Goal: Information Seeking & Learning: Understand process/instructions

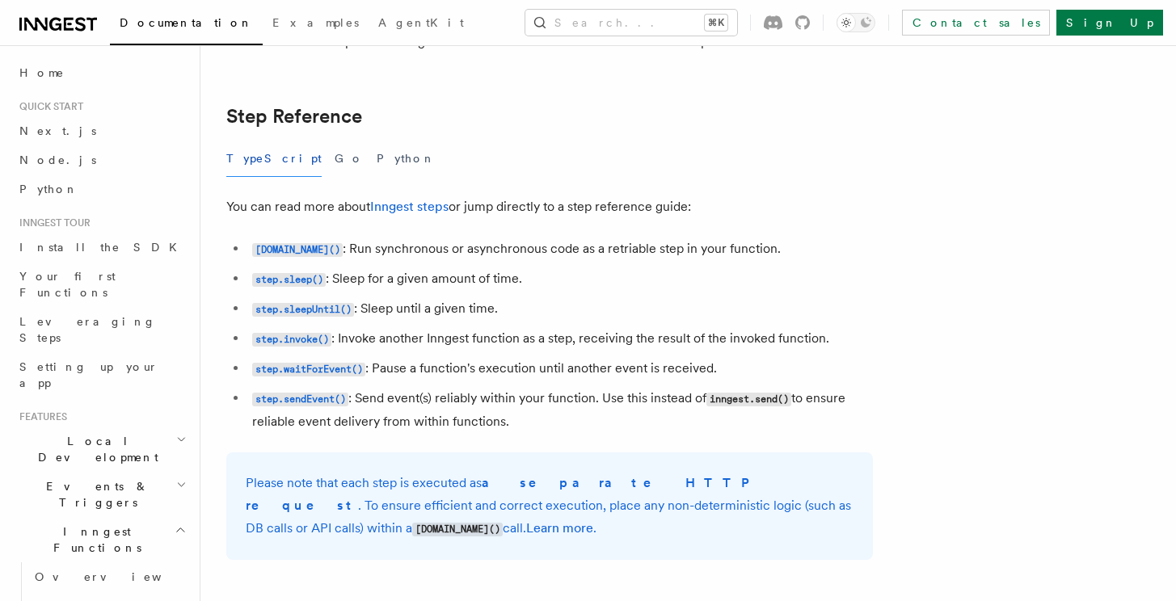
scroll to position [2817, 0]
click at [377, 160] on button "Python" at bounding box center [406, 157] width 59 height 36
click at [284, 251] on code "[DOMAIN_NAME]()" at bounding box center [297, 249] width 91 height 14
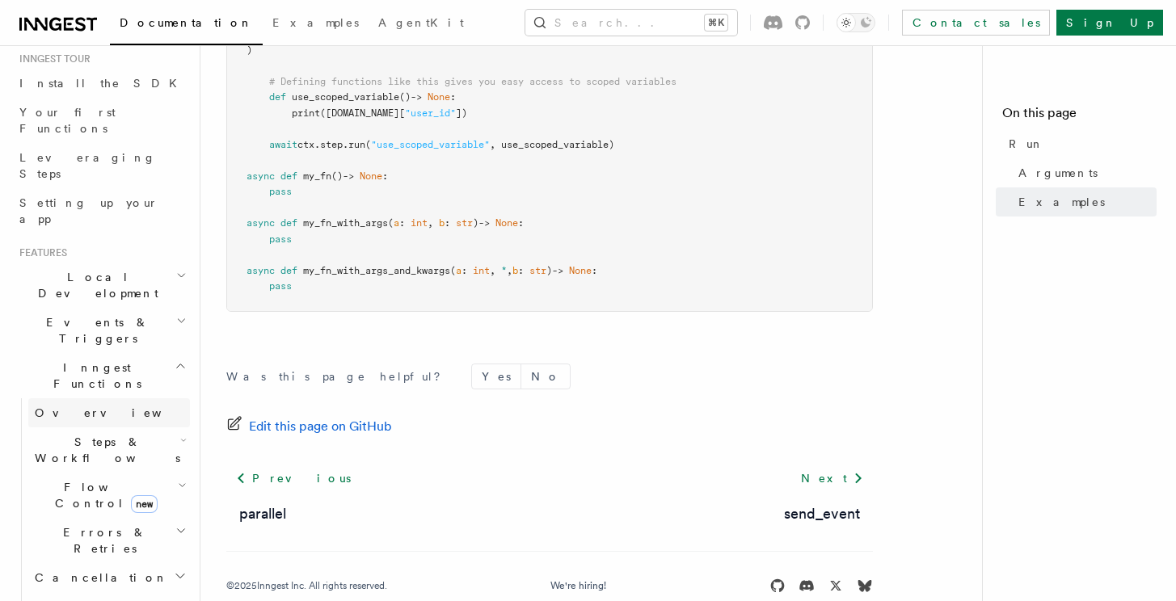
scroll to position [209, 0]
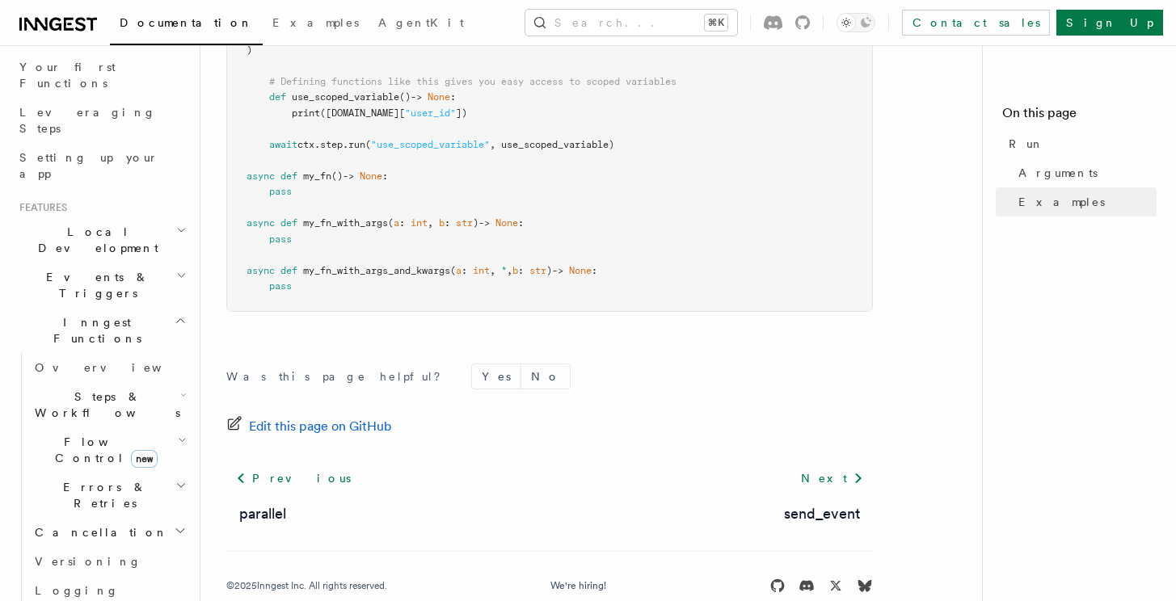
click at [182, 394] on icon "button" at bounding box center [184, 395] width 4 height 2
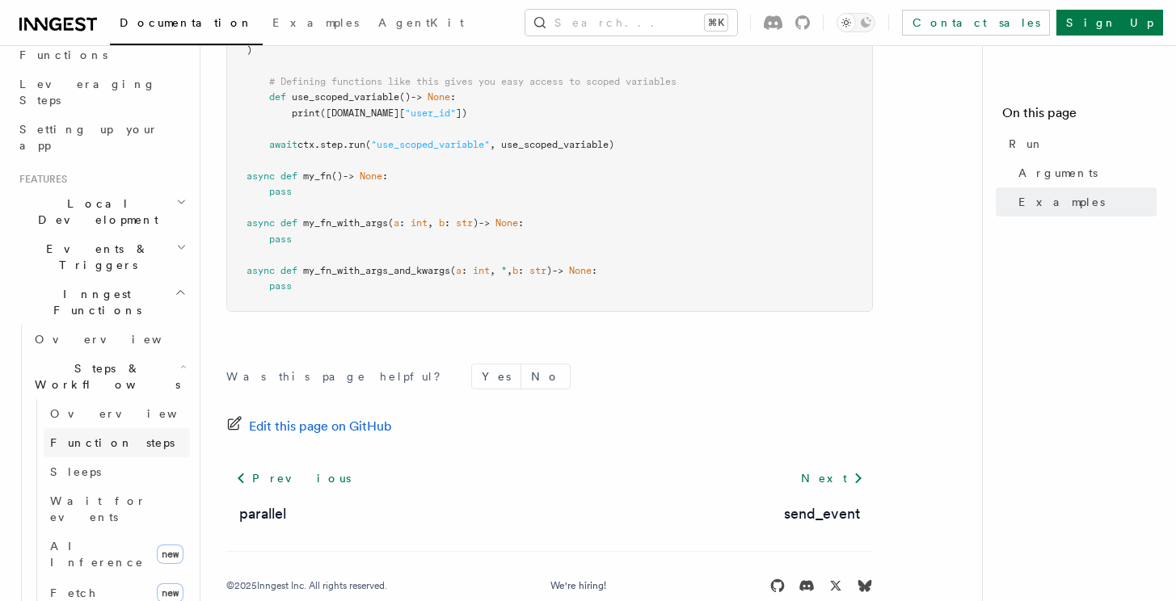
click at [112, 428] on link "Function steps" at bounding box center [117, 442] width 146 height 29
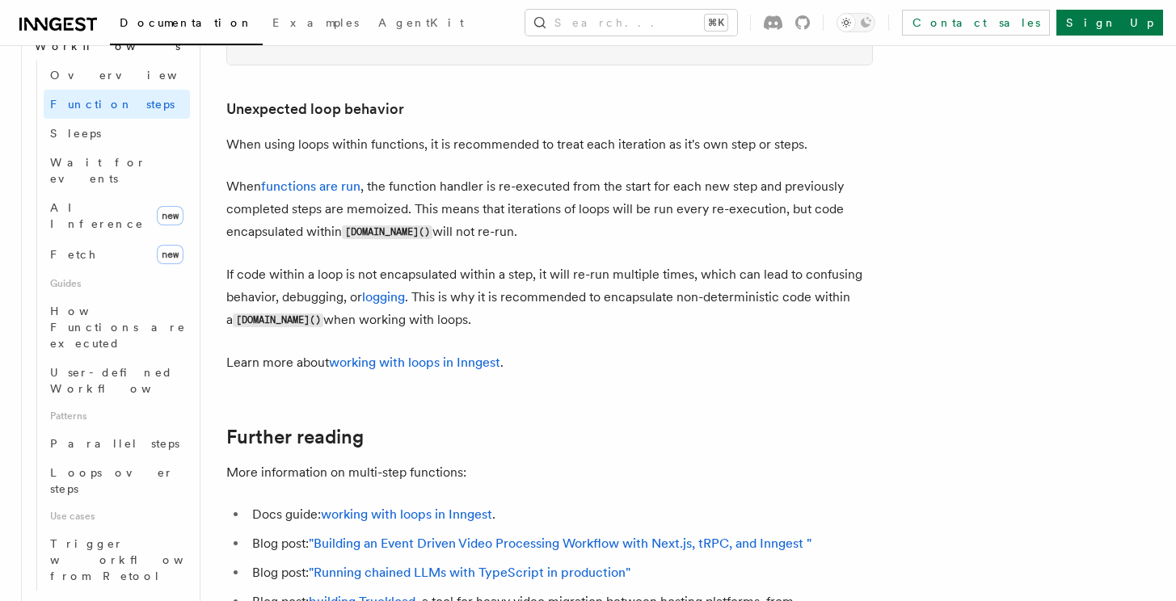
scroll to position [596, 0]
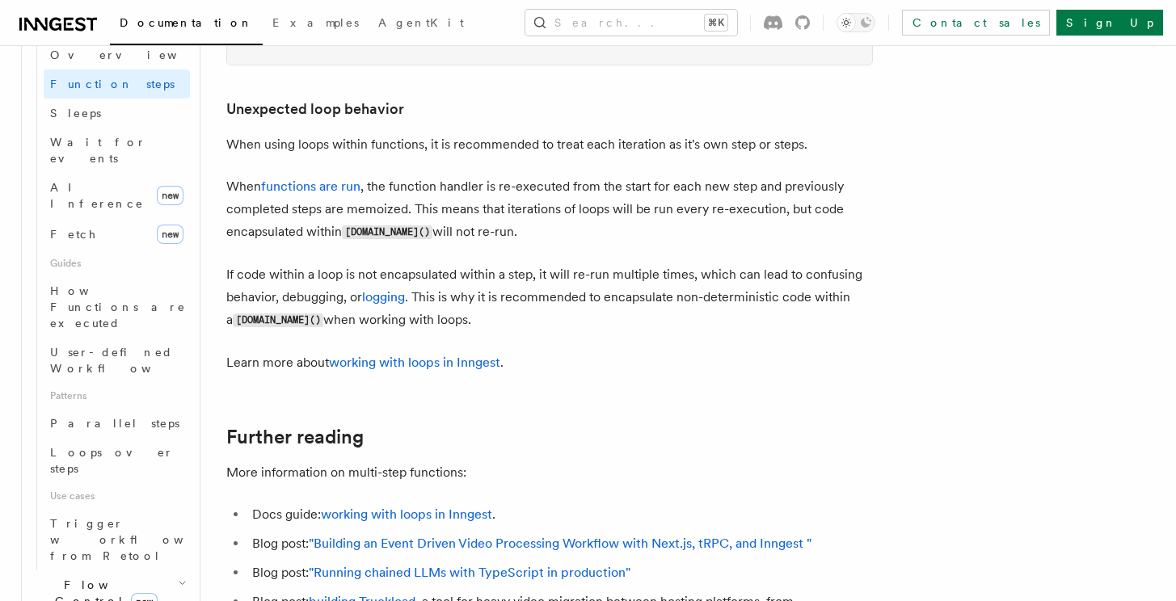
click at [179, 582] on icon "button" at bounding box center [182, 583] width 6 height 3
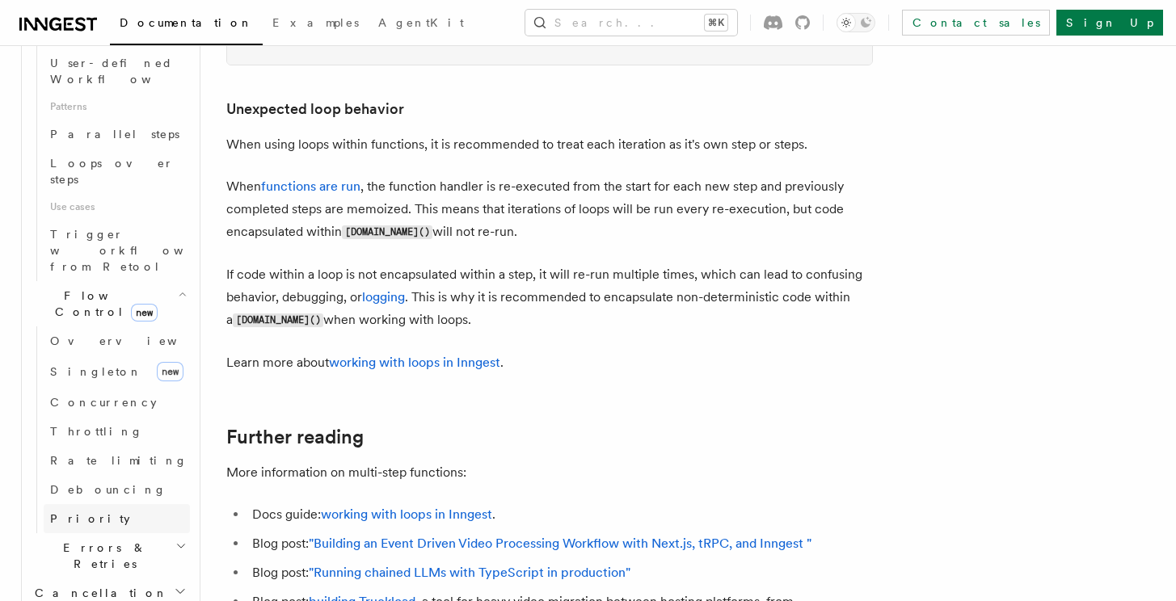
scroll to position [929, 0]
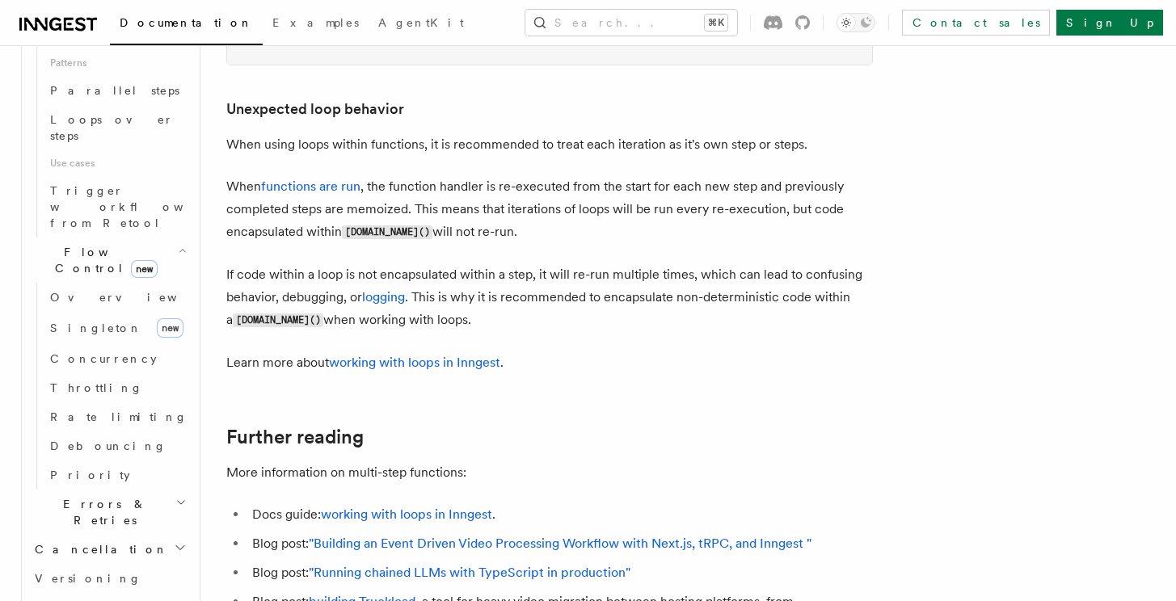
click at [175, 496] on icon "button" at bounding box center [180, 502] width 11 height 13
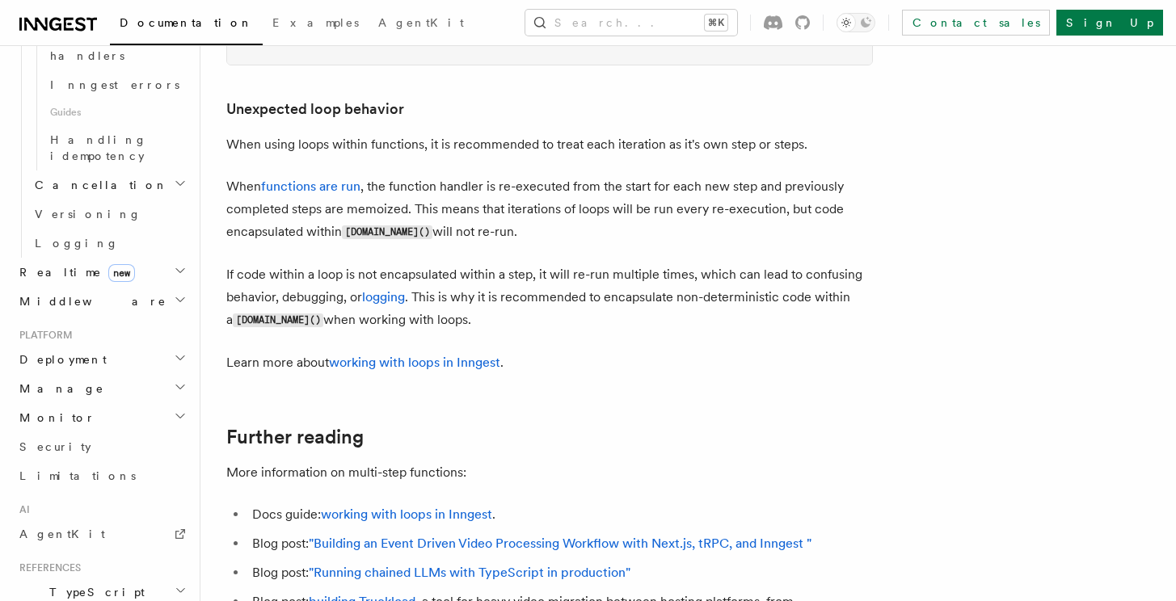
scroll to position [1526, 0]
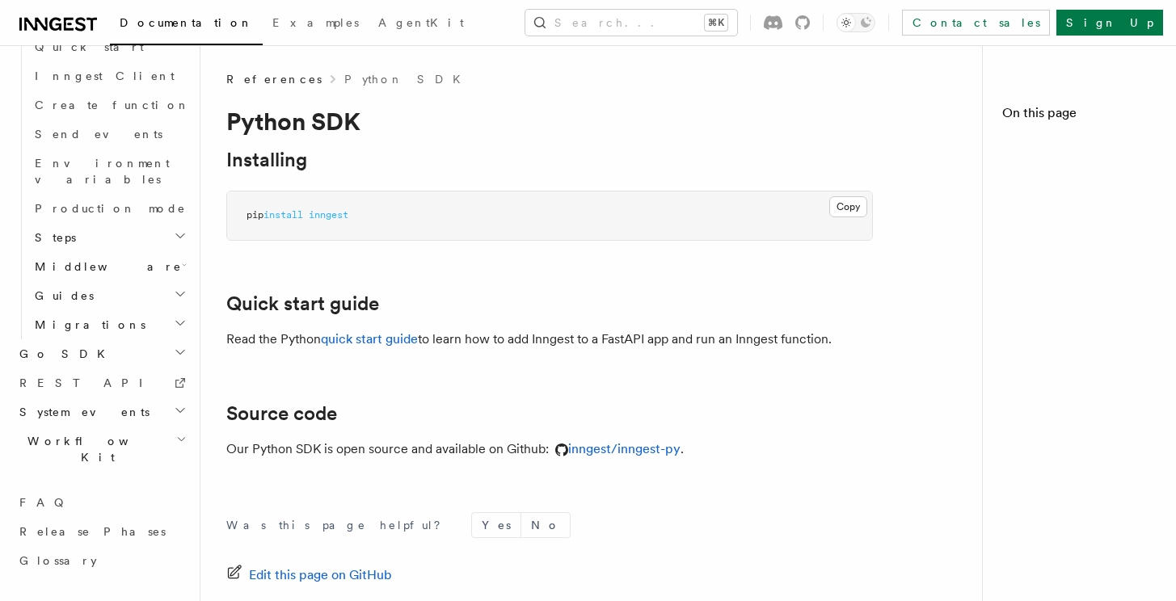
scroll to position [1012, 0]
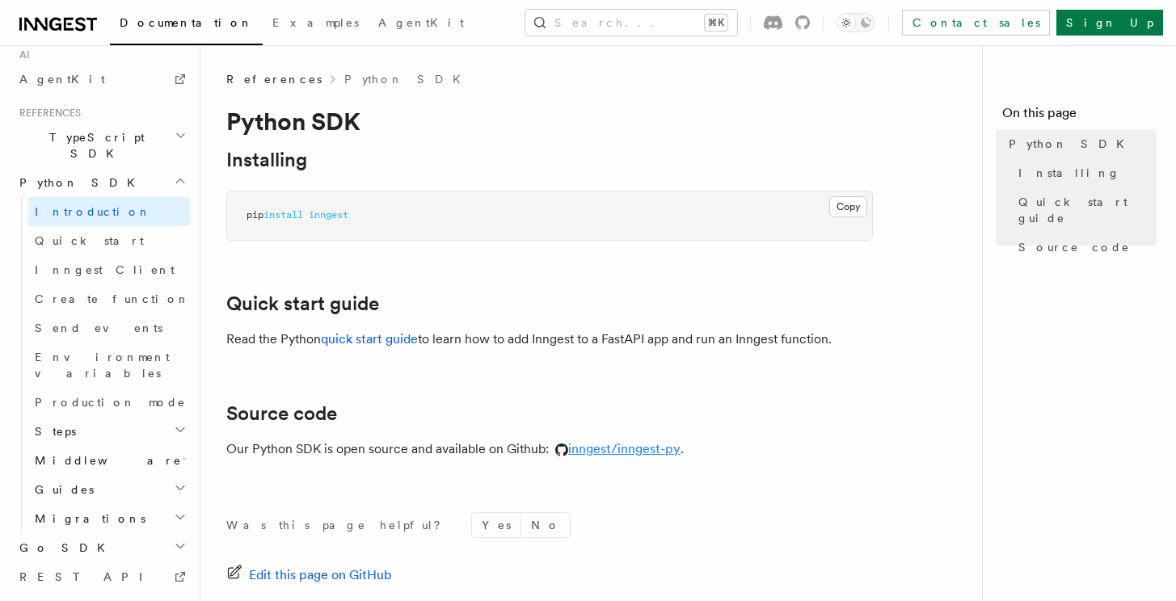
click at [608, 447] on link "inngest/inngest-py" at bounding box center [615, 448] width 132 height 15
